Goal: Task Accomplishment & Management: Manage account settings

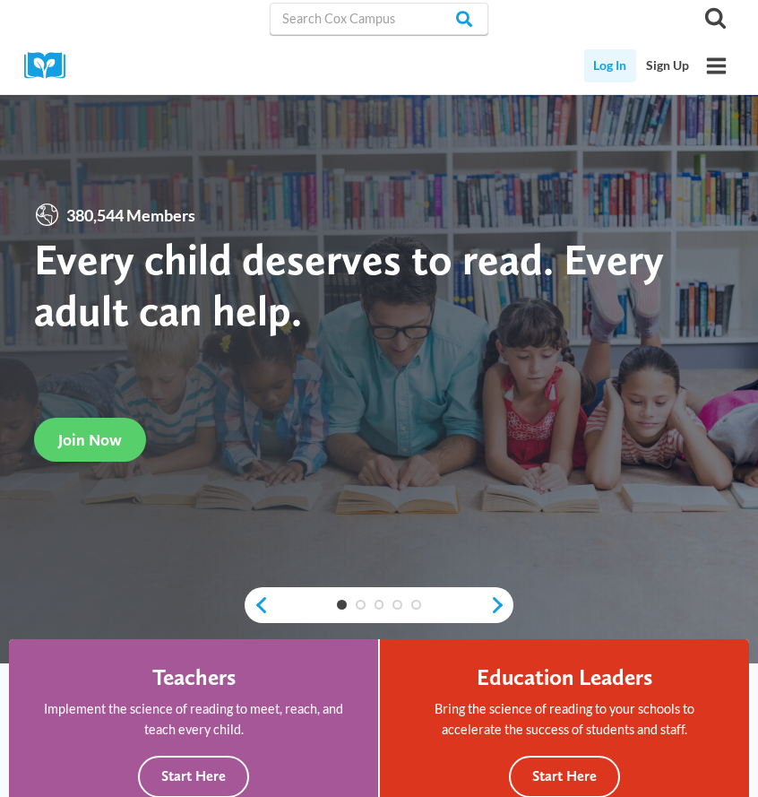
click at [619, 63] on link "Log In" at bounding box center [610, 65] width 53 height 33
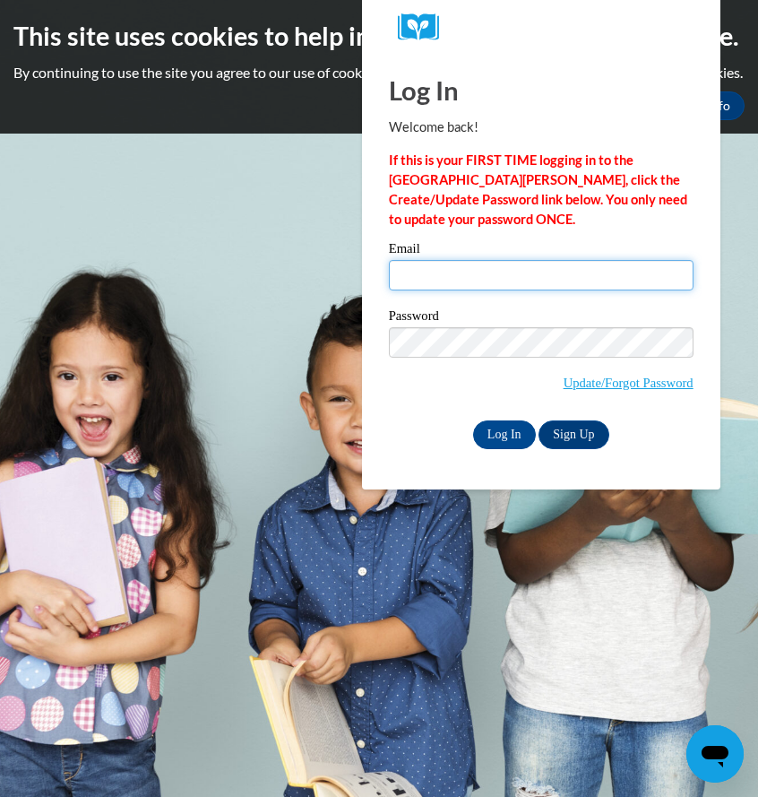
type input "[EMAIL_ADDRESS][DOMAIN_NAME]"
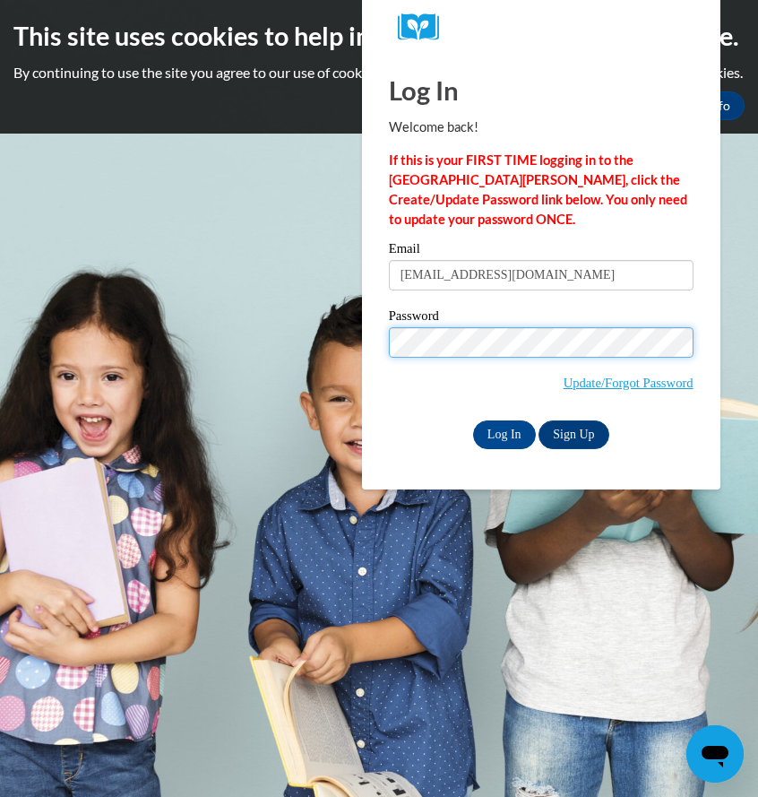
click at [503, 431] on input "Log In" at bounding box center [504, 434] width 63 height 29
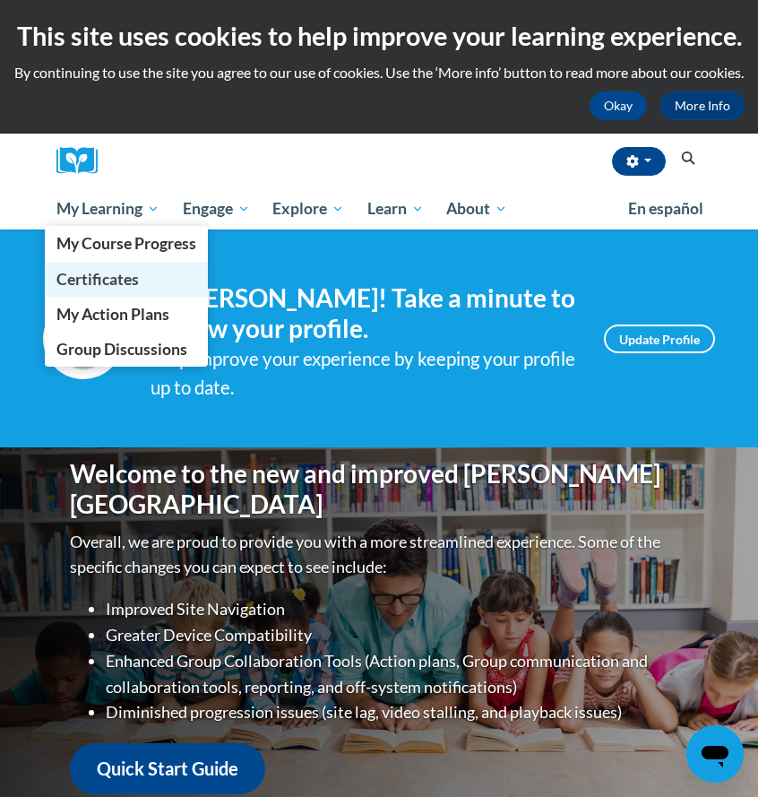
click at [126, 284] on link "Certificates" at bounding box center [126, 279] width 163 height 35
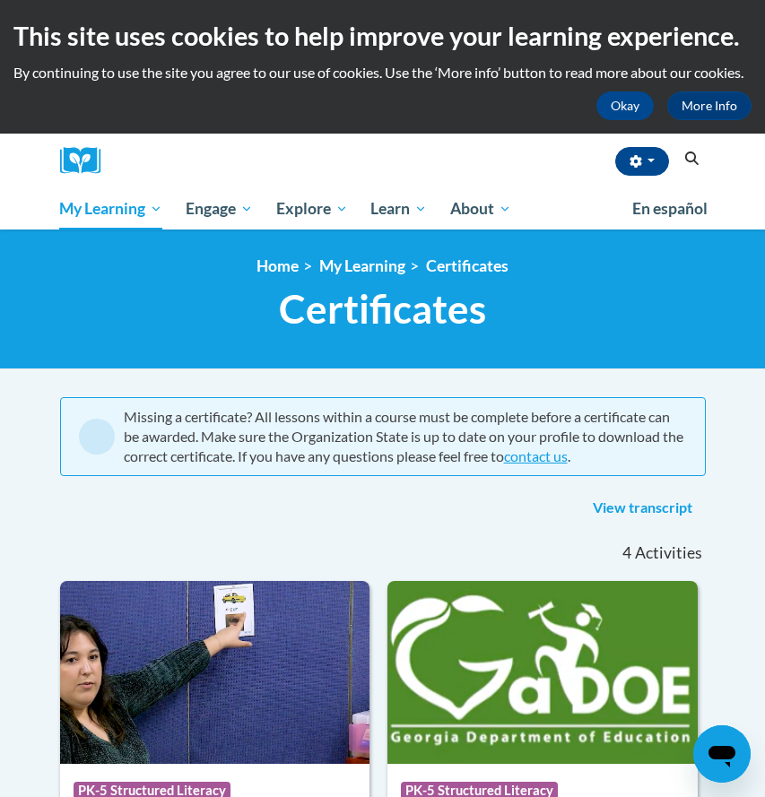
click at [662, 523] on link "View transcript" at bounding box center [642, 508] width 126 height 29
